Goal: Transaction & Acquisition: Purchase product/service

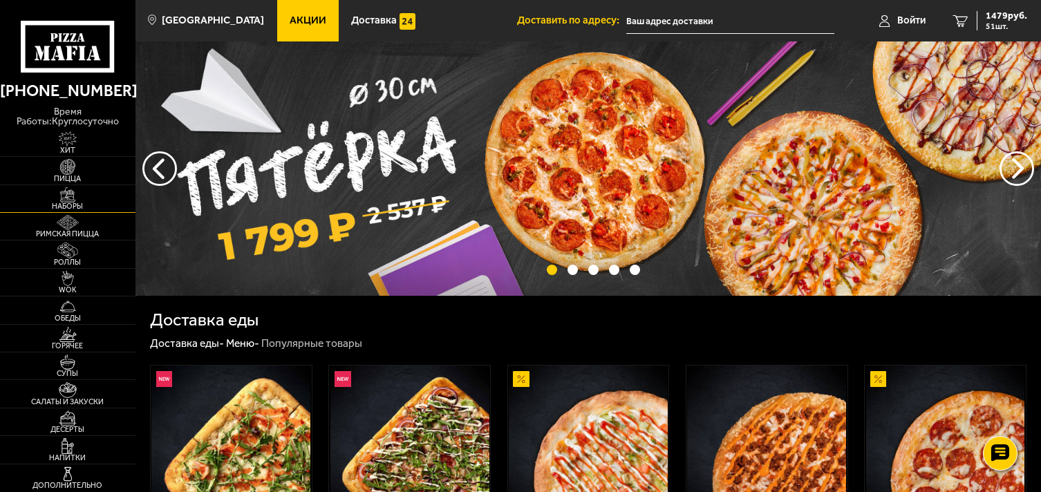
click at [90, 205] on span "Наборы" at bounding box center [68, 207] width 136 height 8
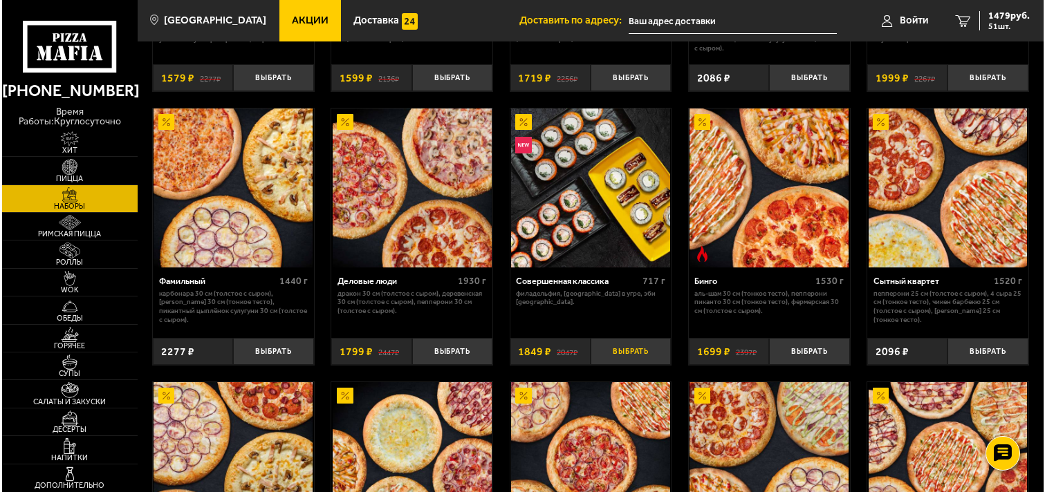
scroll to position [1244, 0]
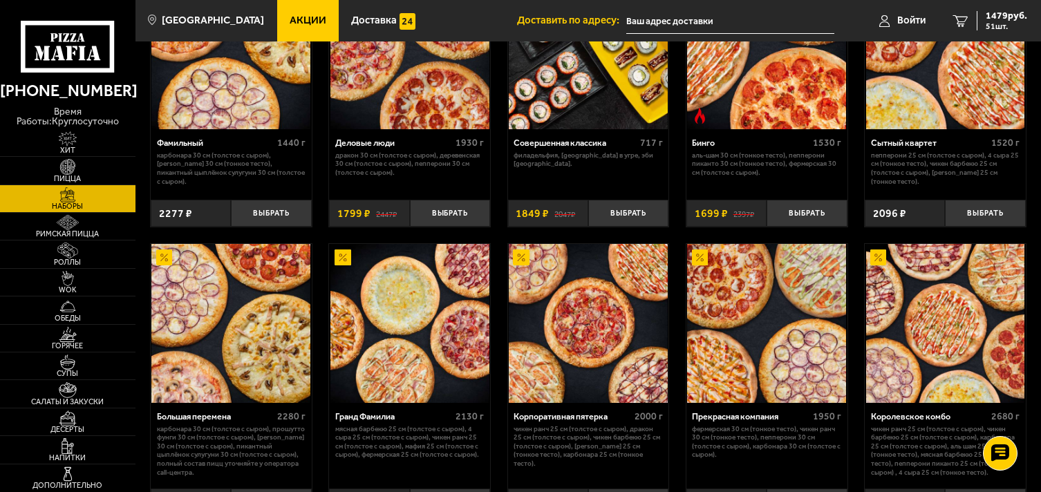
click at [752, 403] on img at bounding box center [766, 323] width 159 height 159
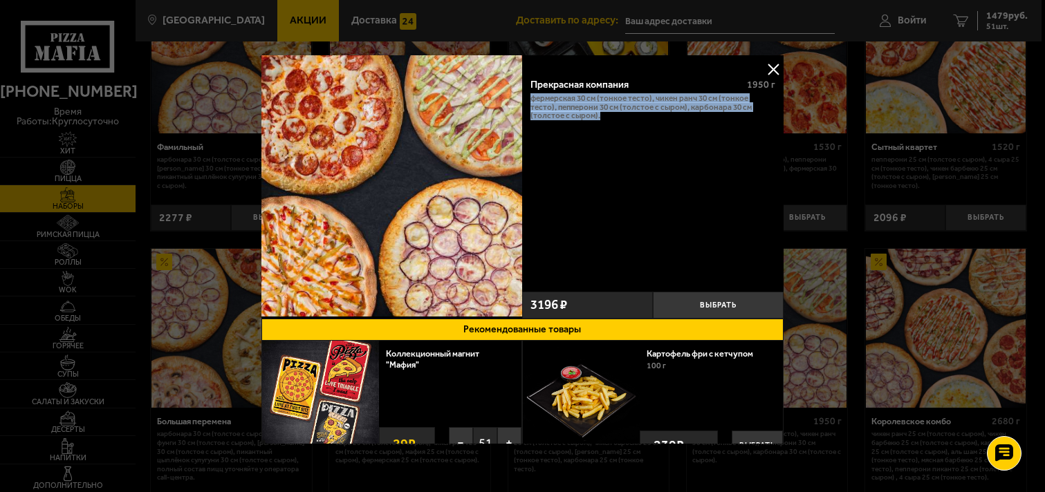
drag, startPoint x: 528, startPoint y: 97, endPoint x: 653, endPoint y: 138, distance: 131.8
click at [653, 138] on div "Прекрасная компания 1950 г Фермерская 30 см (тонкое тесто), Чикен Ранч 30 см (т…" at bounding box center [653, 177] width 261 height 217
copy p "Фермерская 30 см (тонкое тесто), Чикен Ранч 30 см (тонкое тесто), Пепперони 30 …"
